Goal: Information Seeking & Learning: Check status

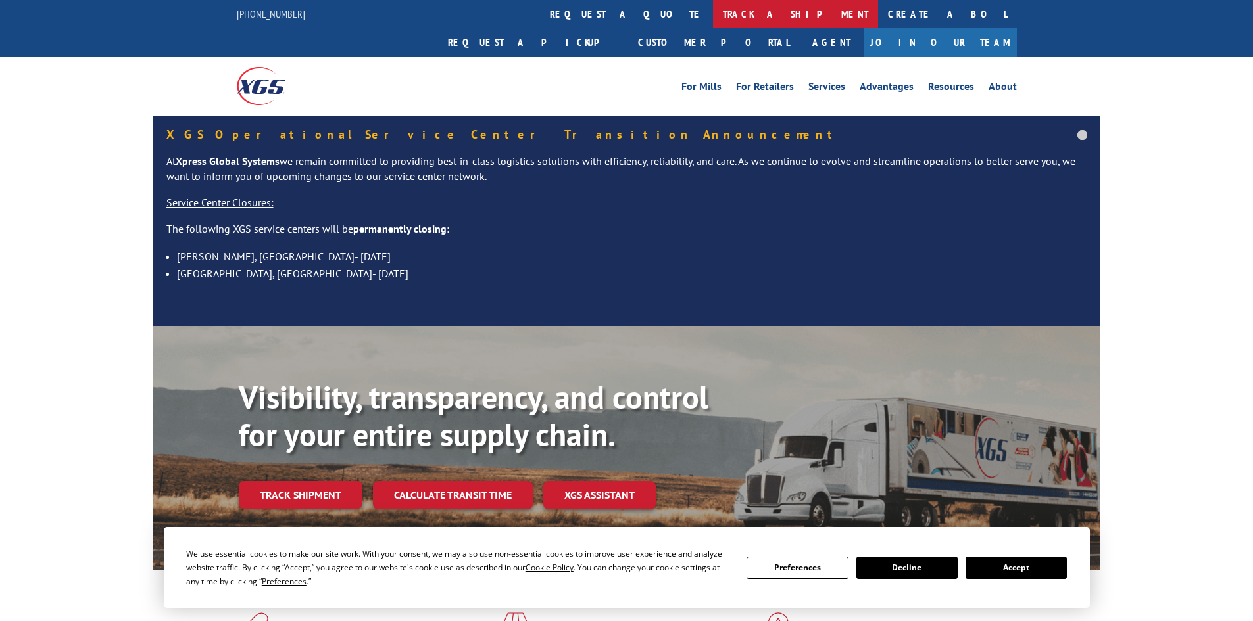
click at [713, 11] on link "track a shipment" at bounding box center [795, 14] width 165 height 28
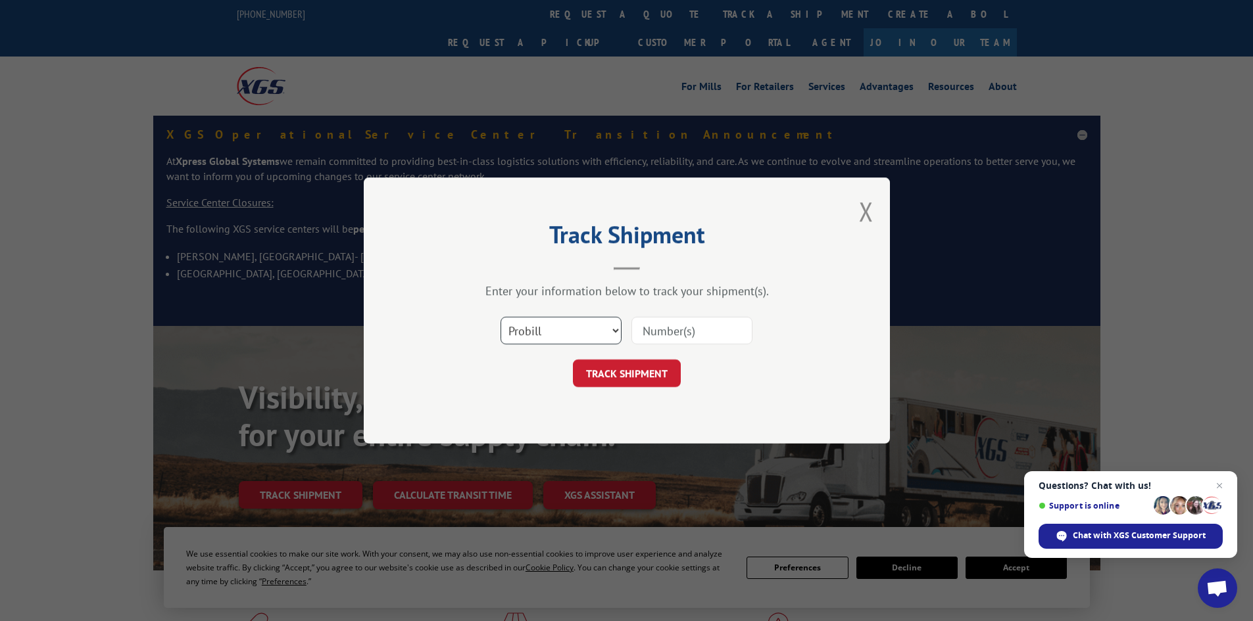
drag, startPoint x: 667, startPoint y: 329, endPoint x: 548, endPoint y: 333, distance: 119.1
click at [548, 333] on select "Select category... Probill BOL PO" at bounding box center [560, 331] width 121 height 28
select select "bol"
click at [500, 317] on select "Select category... Probill BOL PO" at bounding box center [560, 331] width 121 height 28
paste input "2401920"
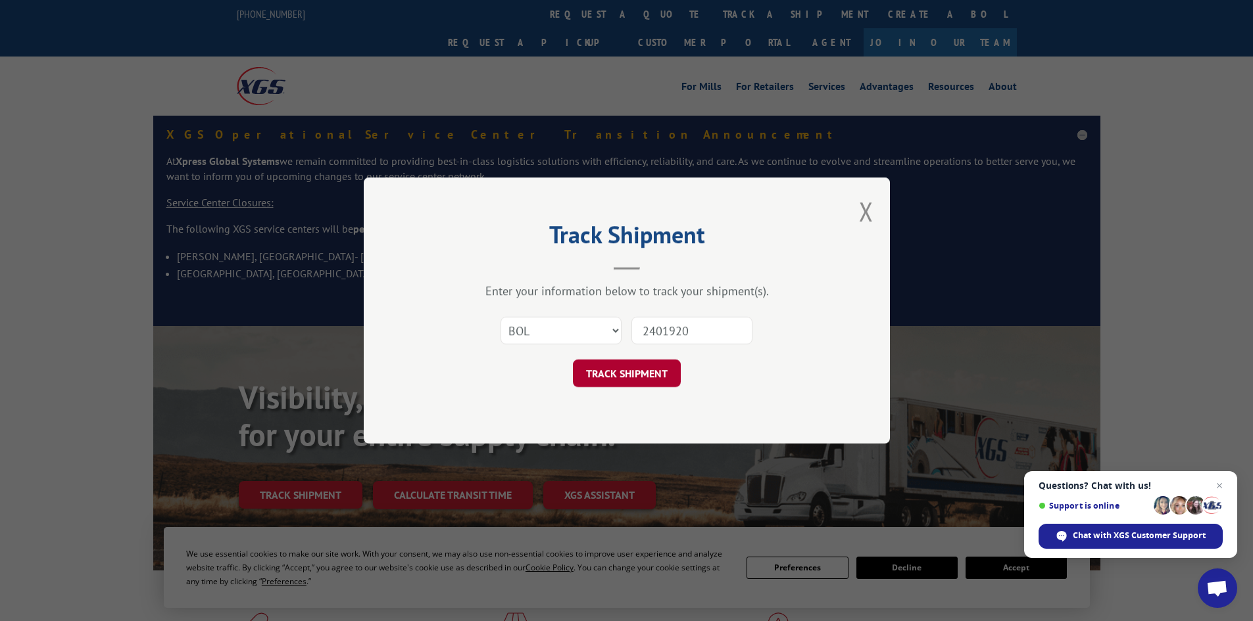
type input "2401920"
click at [627, 366] on button "TRACK SHIPMENT" at bounding box center [627, 374] width 108 height 28
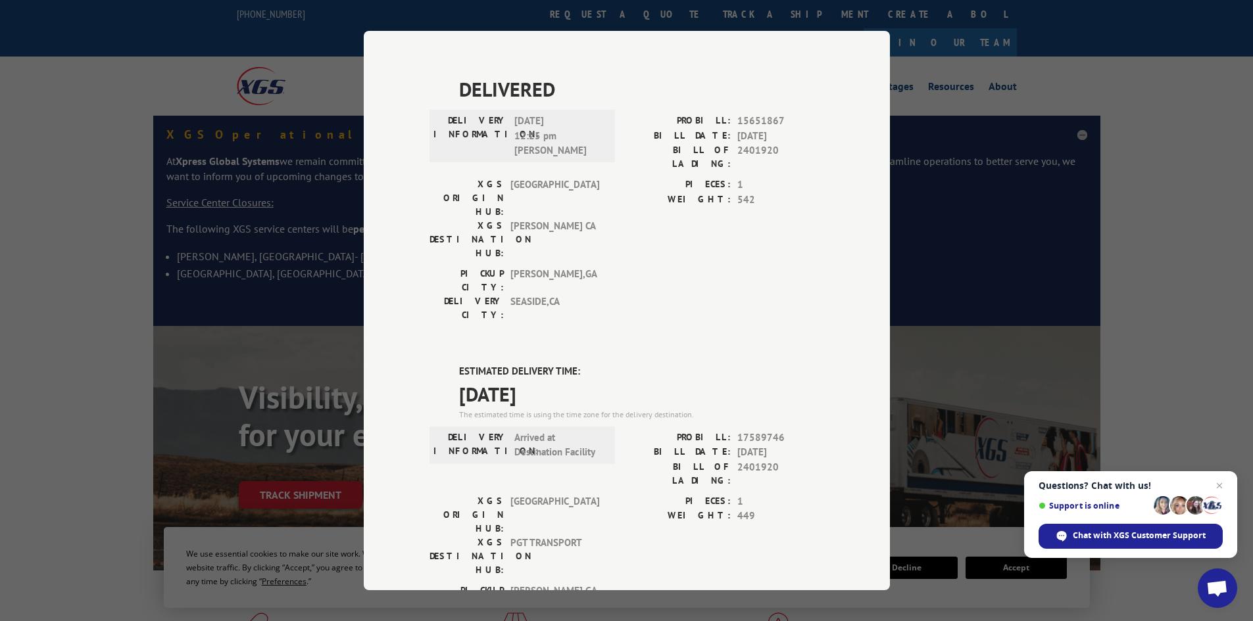
scroll to position [395, 0]
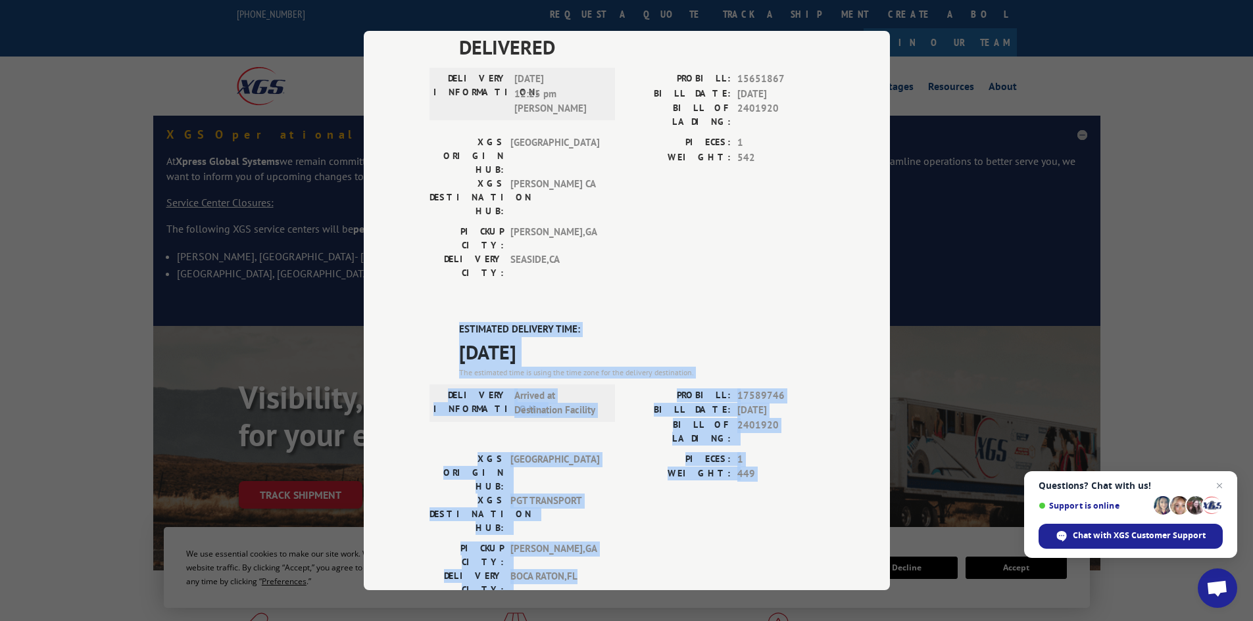
drag, startPoint x: 598, startPoint y: 356, endPoint x: 427, endPoint y: 179, distance: 247.0
click at [429, 322] on div "ESTIMATED DELIVERY TIME: [DATE] The estimated time is using the time zone for t…" at bounding box center [626, 558] width 395 height 473
copy div "ESTIMATED DELIVERY TIME: [DATE] The estimated time is using the time zone for t…"
